Goal: Complete application form

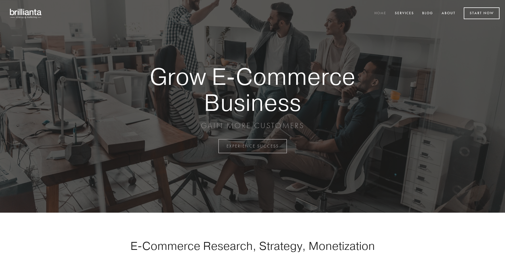
scroll to position [1433, 0]
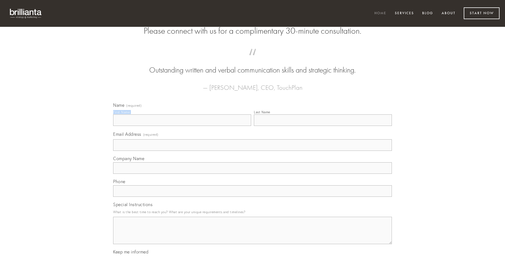
type input "[PERSON_NAME]"
click at [323, 126] on input "Last Name" at bounding box center [323, 119] width 138 height 11
type input "[PERSON_NAME]"
click at [253, 151] on input "Email Address (required)" at bounding box center [252, 144] width 279 height 11
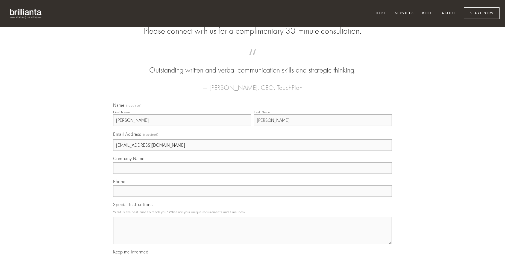
type input "[EMAIL_ADDRESS][DOMAIN_NAME]"
click at [253, 174] on input "Company Name" at bounding box center [252, 167] width 279 height 11
type input "[DEMOGRAPHIC_DATA]"
click at [253, 197] on input "text" at bounding box center [252, 190] width 279 height 11
click at [253, 235] on textarea "Special Instructions" at bounding box center [252, 229] width 279 height 27
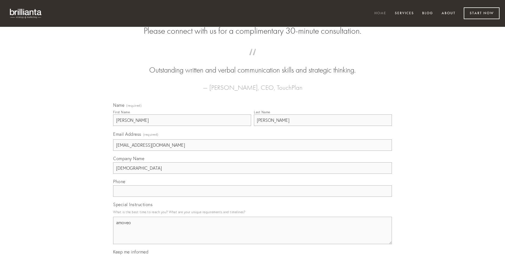
type textarea "amoveo"
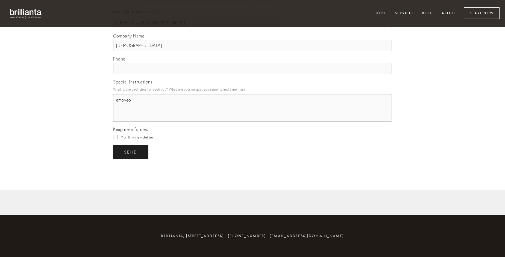
click at [131, 152] on span "send" at bounding box center [130, 152] width 13 height 5
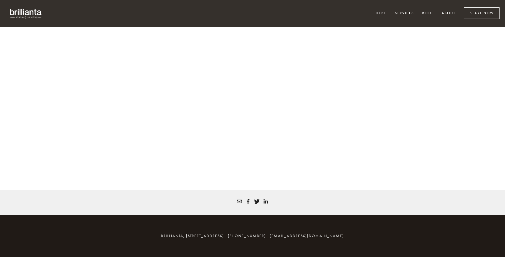
scroll to position [1425, 0]
